Goal: Navigation & Orientation: Find specific page/section

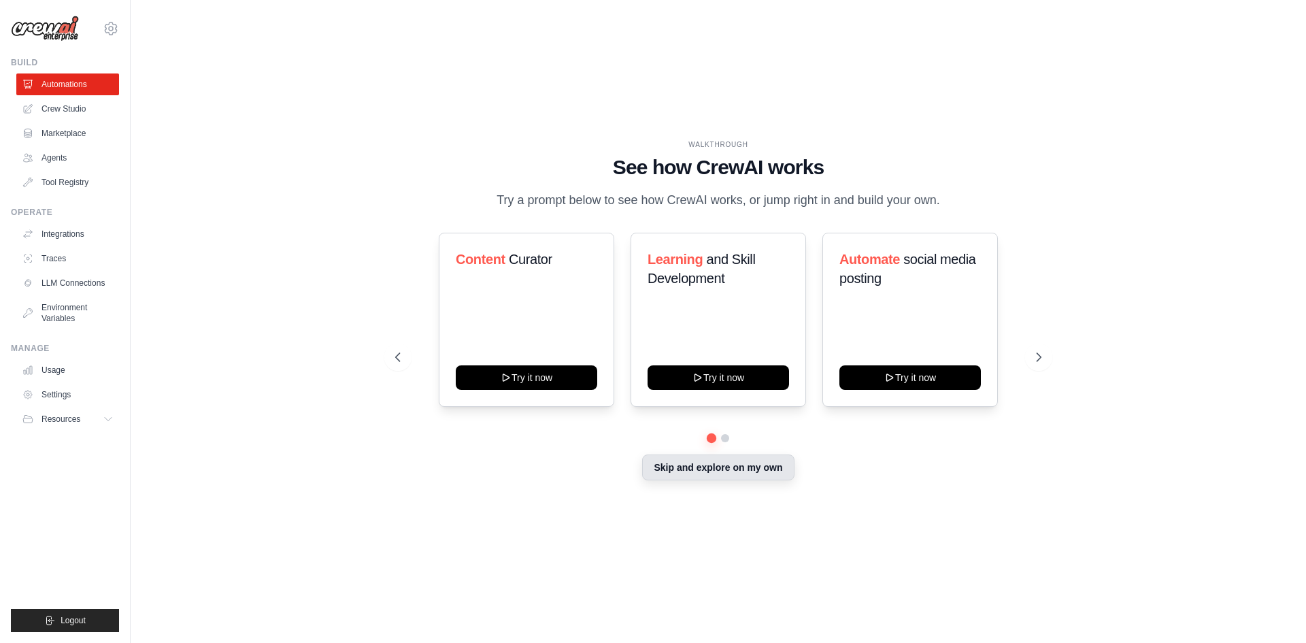
click at [747, 478] on button "Skip and explore on my own" at bounding box center [718, 467] width 152 height 26
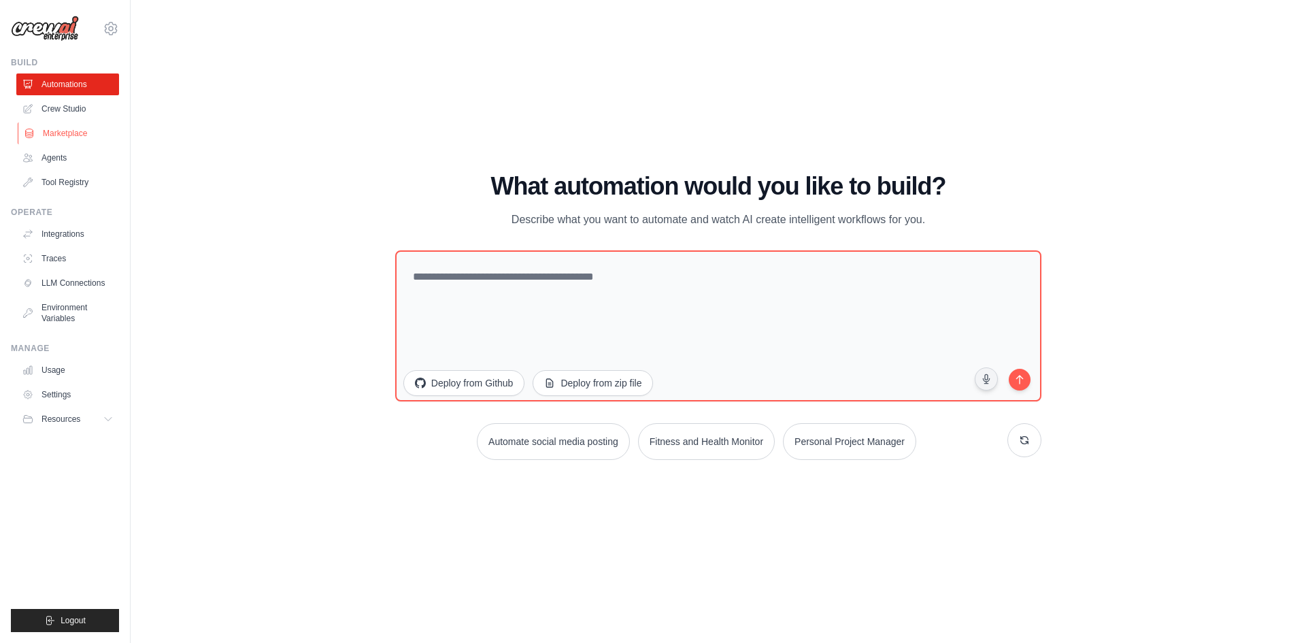
click at [60, 139] on link "Marketplace" at bounding box center [69, 133] width 103 height 22
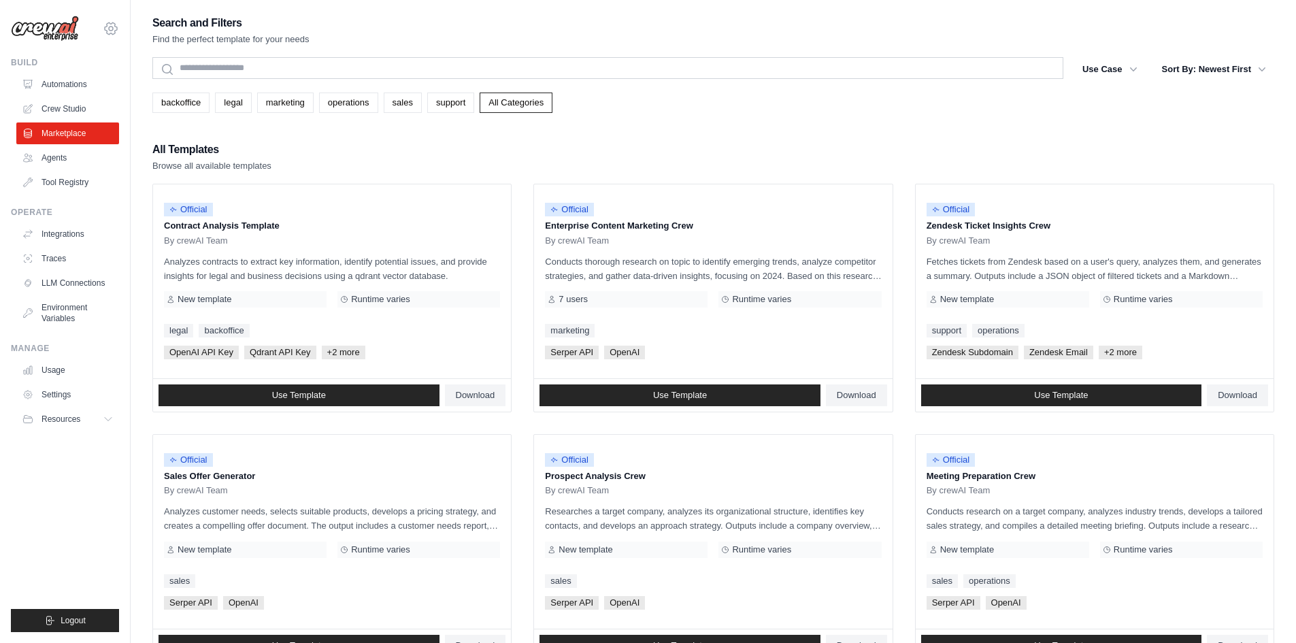
click at [111, 35] on icon at bounding box center [111, 28] width 16 height 16
click at [99, 93] on link "Settings" at bounding box center [111, 92] width 120 height 24
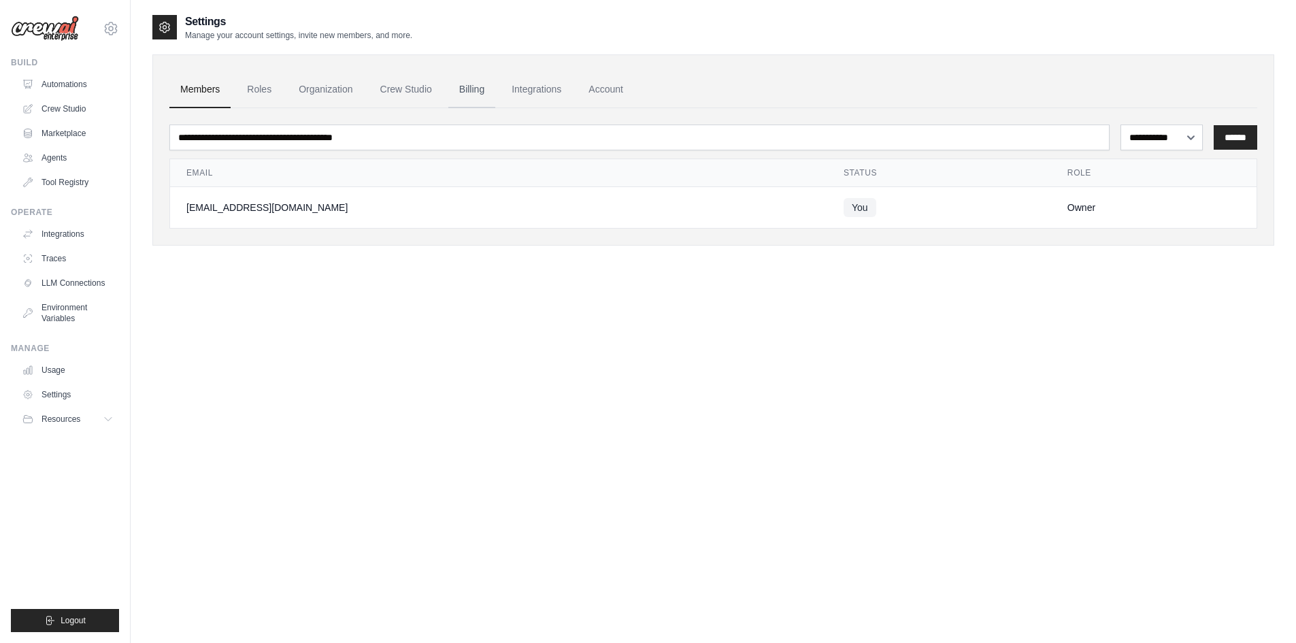
click at [481, 90] on link "Billing" at bounding box center [471, 89] width 47 height 37
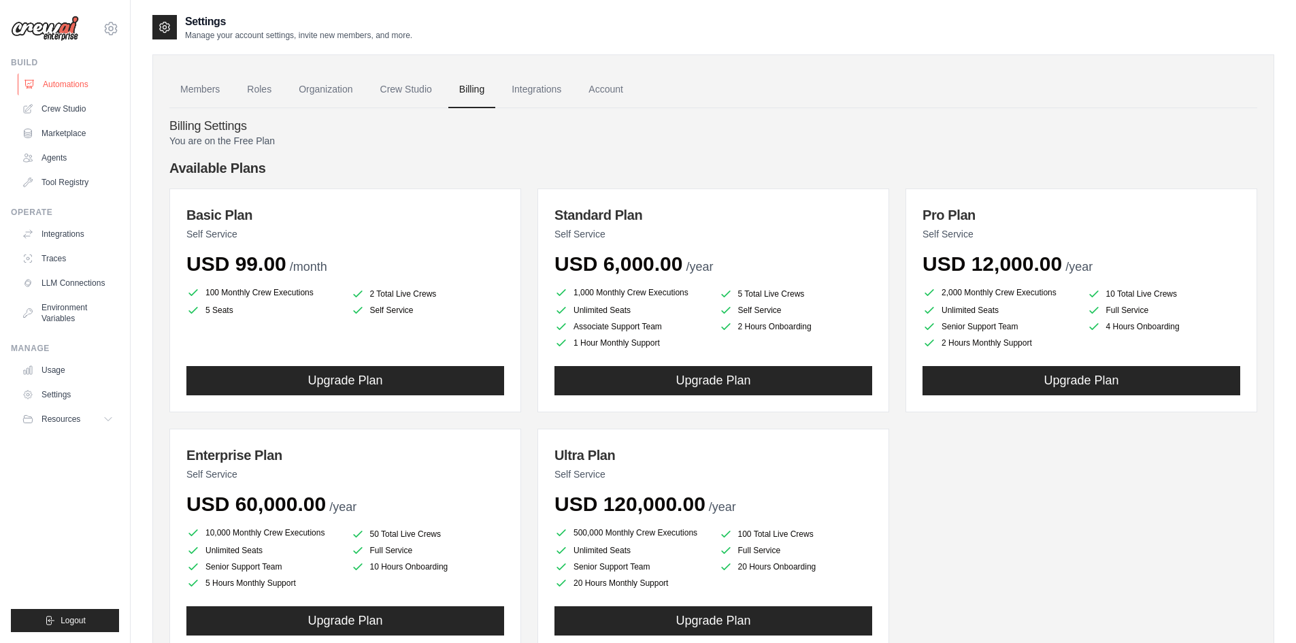
click at [46, 87] on link "Automations" at bounding box center [69, 84] width 103 height 22
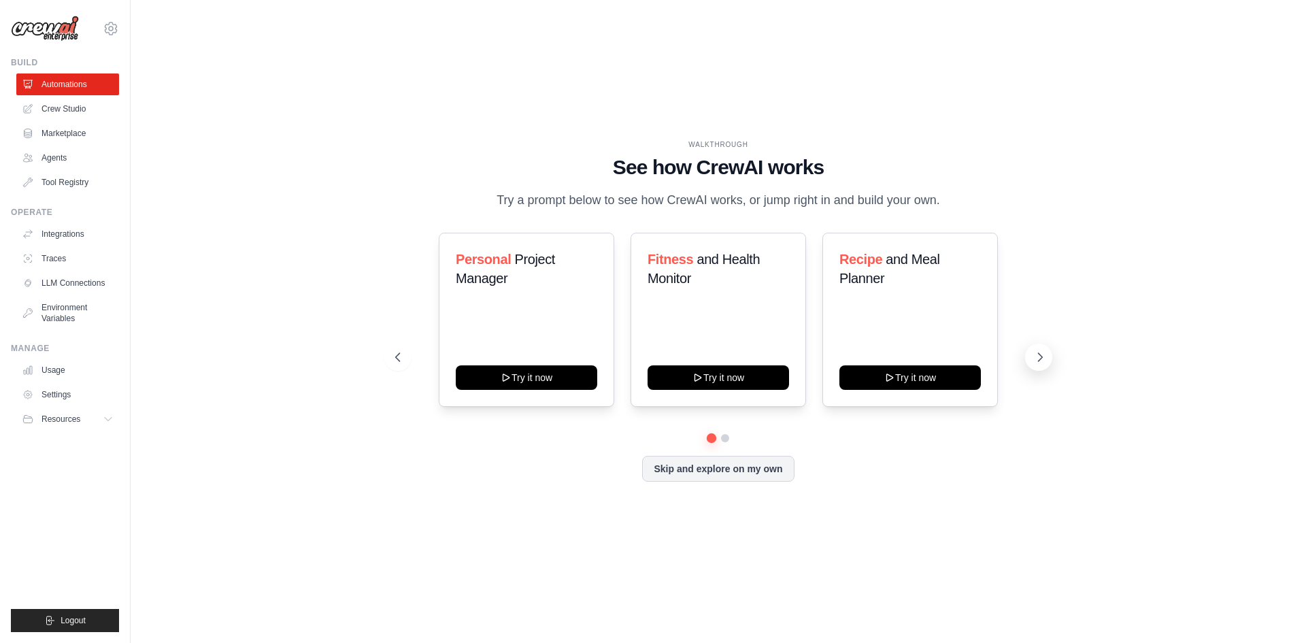
click at [1044, 364] on button at bounding box center [1038, 357] width 27 height 27
click at [60, 103] on link "Crew Studio" at bounding box center [69, 109] width 103 height 22
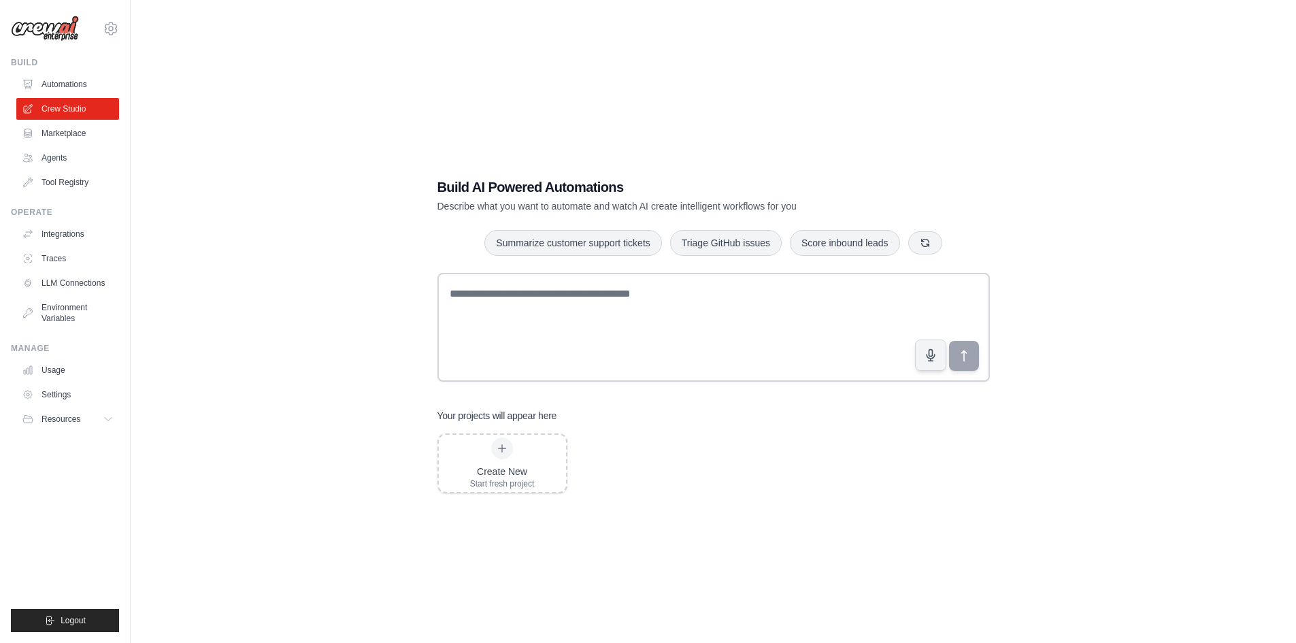
click at [65, 130] on link "Marketplace" at bounding box center [67, 133] width 103 height 22
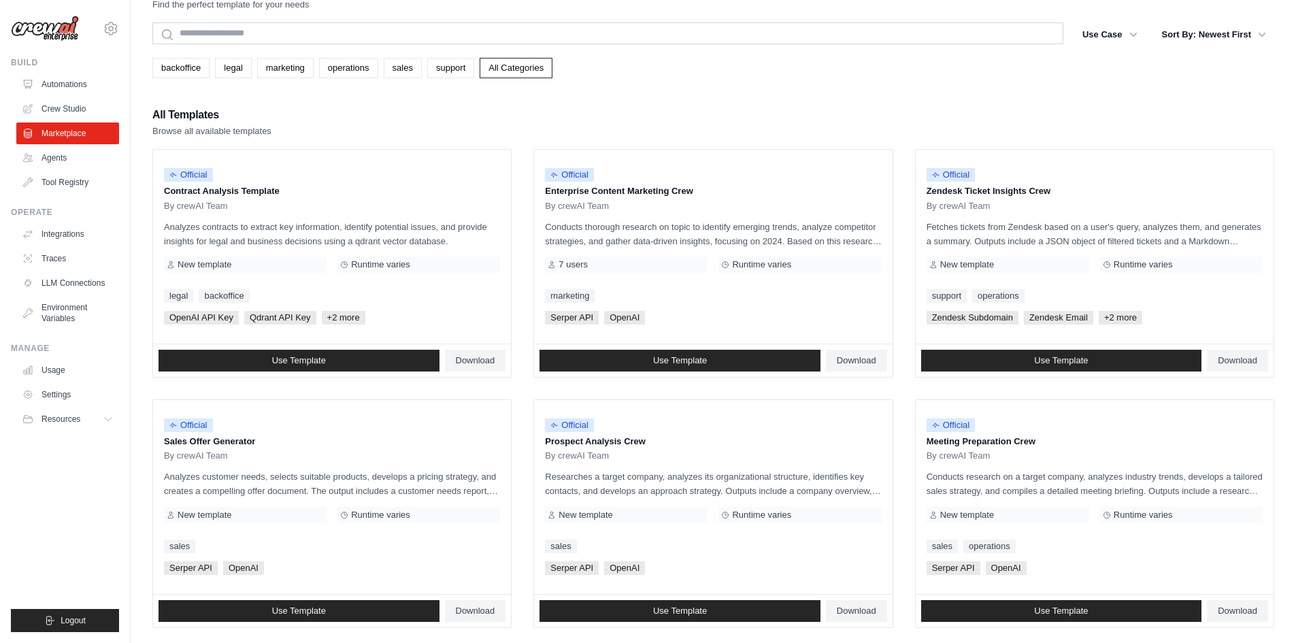
scroll to position [68, 0]
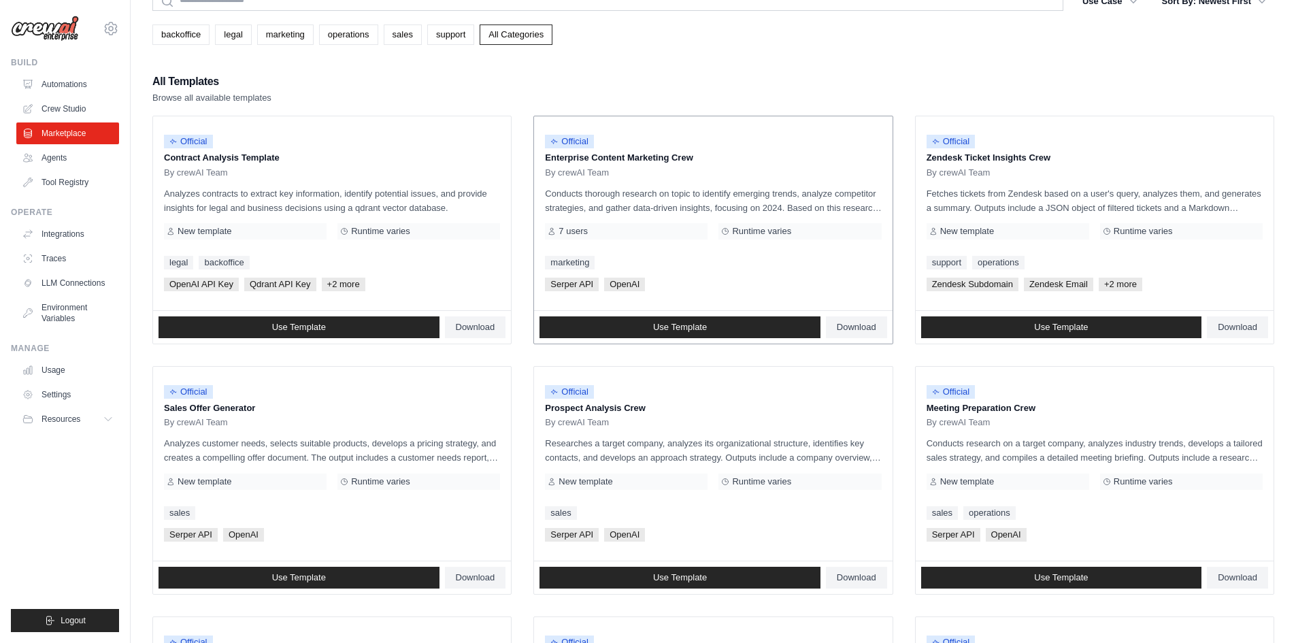
click at [724, 204] on p "Conducts thorough research on topic to identify emerging trends, analyze compet…" at bounding box center [713, 200] width 336 height 29
